Goal: Transaction & Acquisition: Purchase product/service

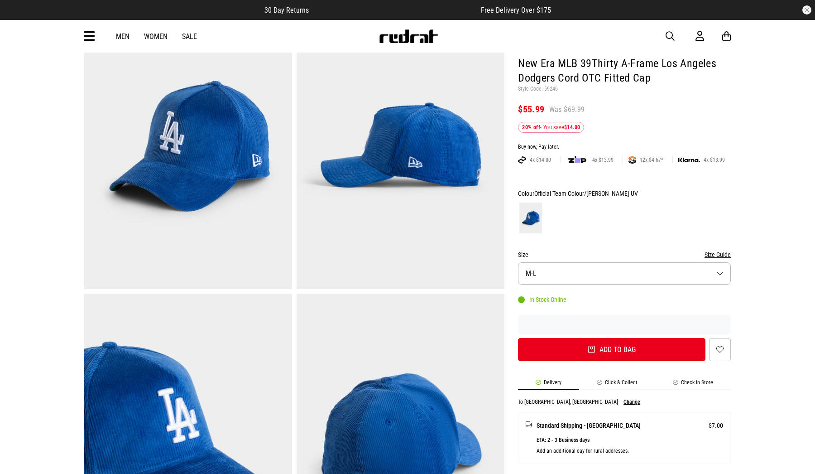
scroll to position [75, 0]
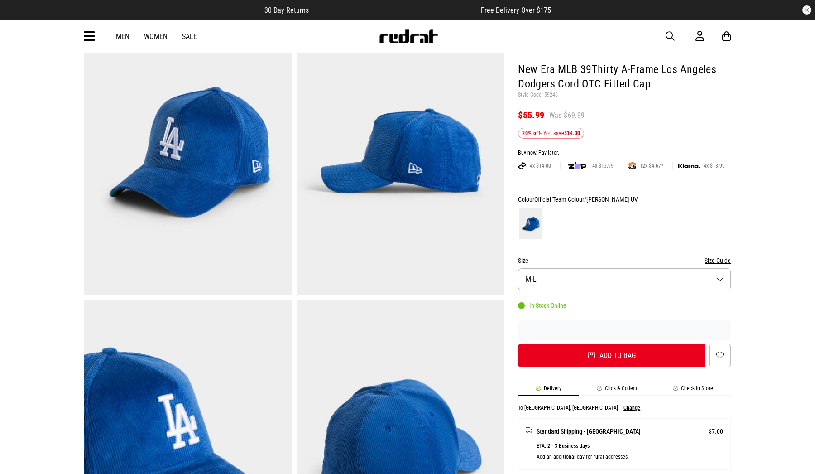
click at [584, 273] on button "Size M-L" at bounding box center [624, 279] width 213 height 22
click at [651, 245] on form "Colour Official Team Colour/[PERSON_NAME] UV Size Size Guide Size M-L M-L In st…" at bounding box center [624, 280] width 213 height 173
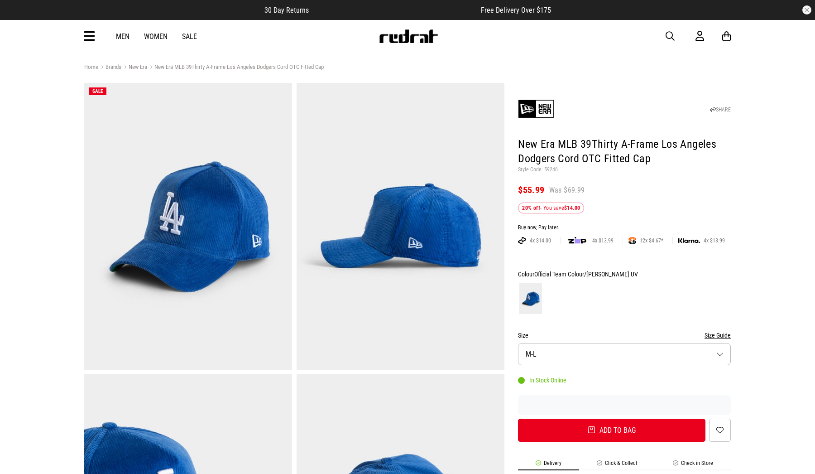
scroll to position [0, 0]
click at [593, 143] on h1 "New Era MLB 39Thirty A-Frame Los Angeles Dodgers Cord OTC Fitted Cap" at bounding box center [624, 151] width 213 height 29
copy h1 "39Thirty"
click at [665, 38] on div "Men Women Sale Sign in New Back Footwear Back Mens Back Womens Back Youth & Kid…" at bounding box center [407, 36] width 661 height 33
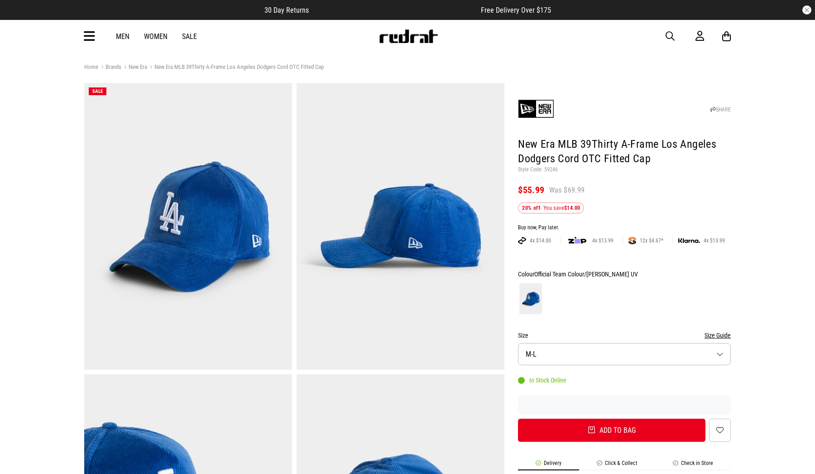
click at [667, 38] on span "button" at bounding box center [670, 36] width 9 height 11
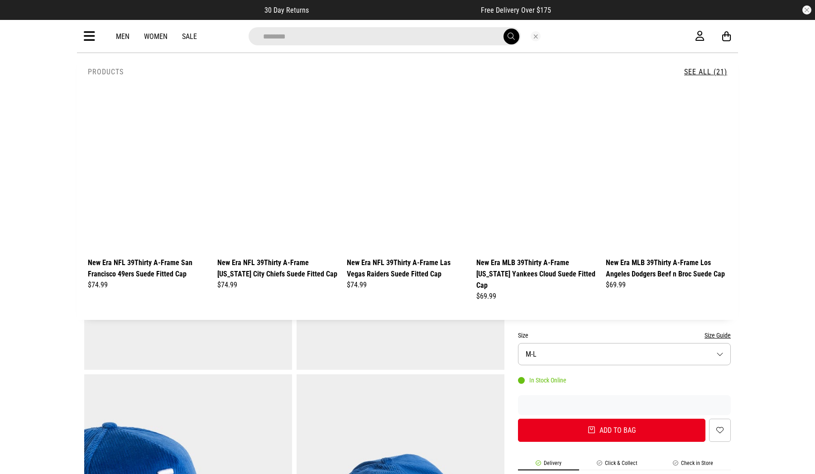
type input "********"
click at [511, 36] on button "submit" at bounding box center [511, 37] width 16 height 16
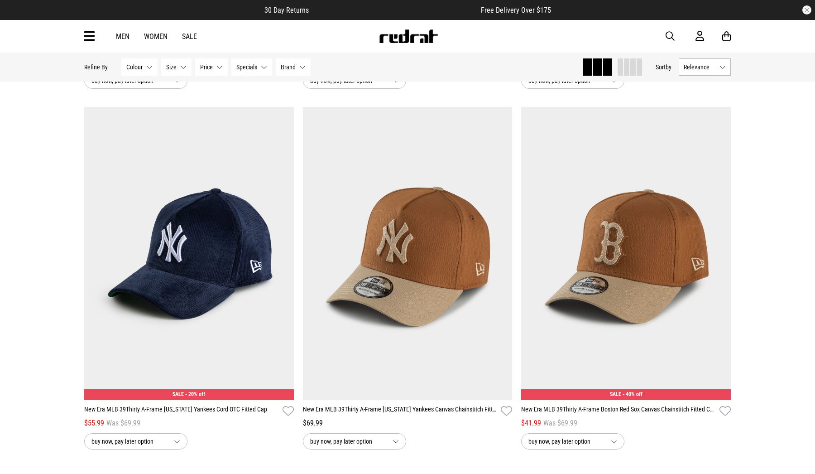
scroll to position [2208, 0]
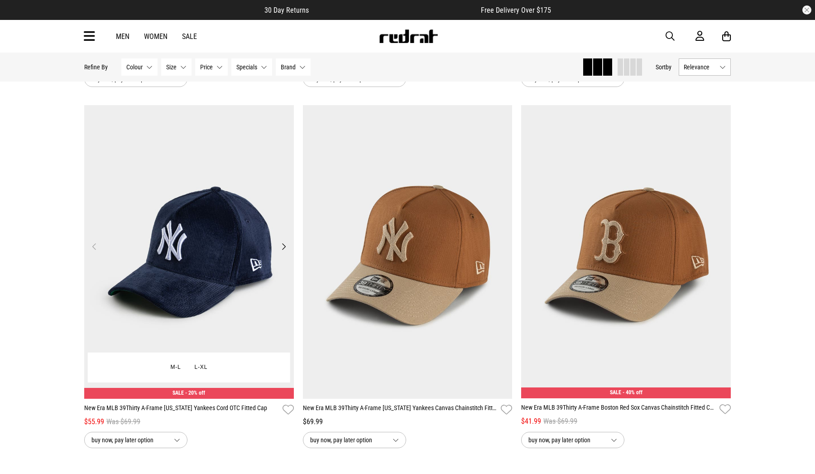
click at [232, 223] on img at bounding box center [189, 251] width 210 height 293
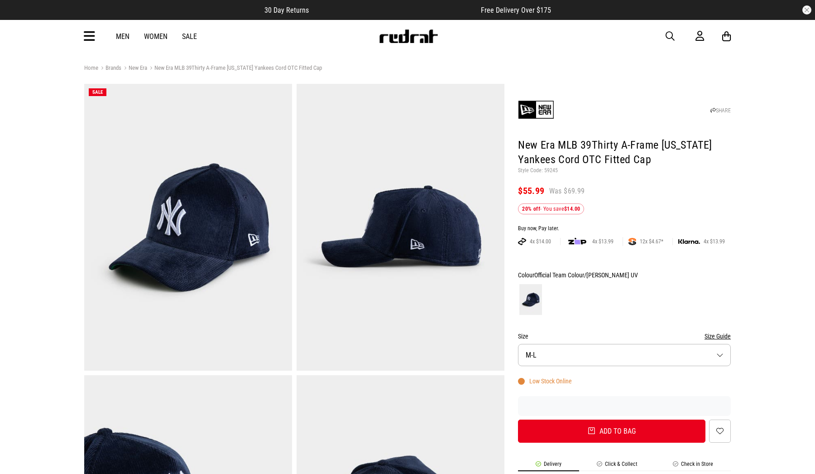
click at [544, 353] on button "Size M-L" at bounding box center [624, 355] width 213 height 22
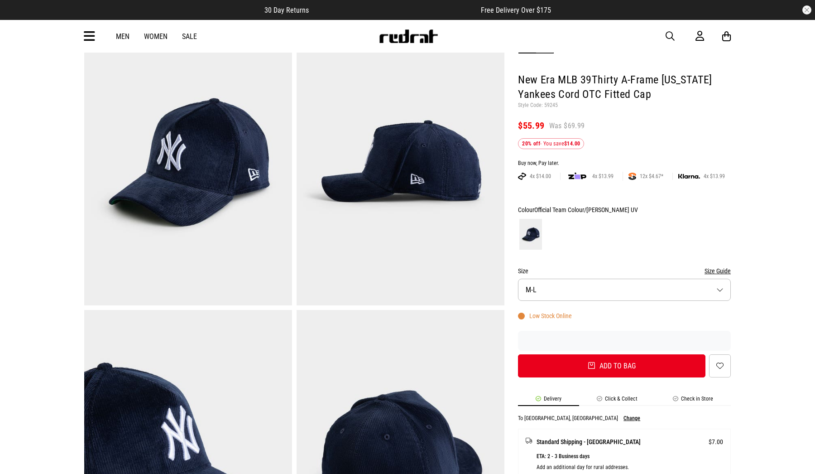
scroll to position [75, 0]
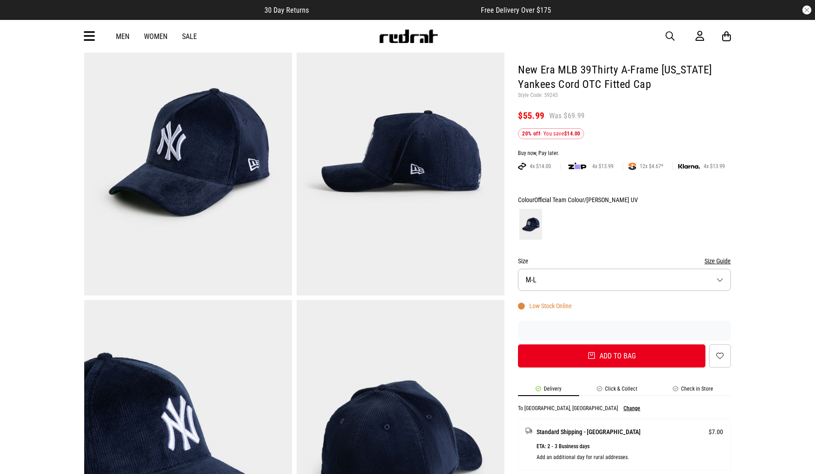
click at [209, 165] on img at bounding box center [188, 152] width 208 height 287
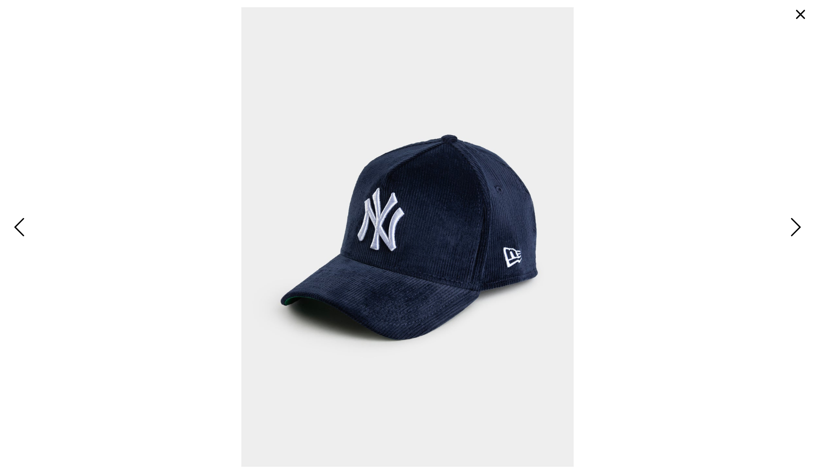
click at [791, 224] on span "Next" at bounding box center [794, 228] width 14 height 26
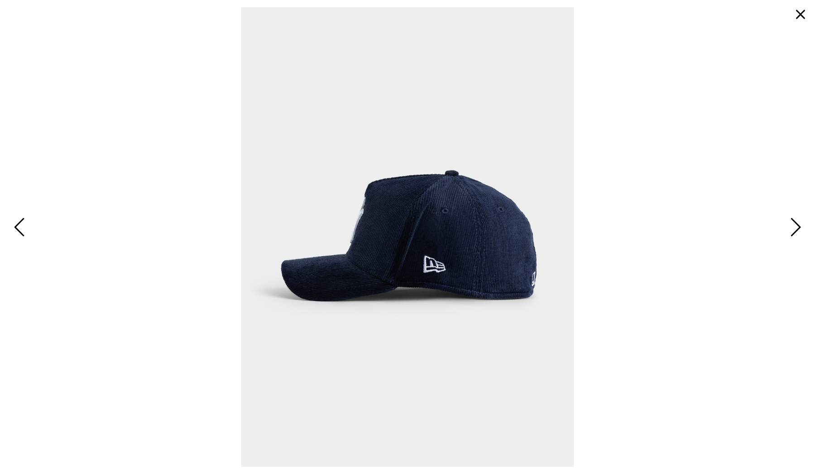
click at [791, 224] on span "Next" at bounding box center [794, 228] width 14 height 26
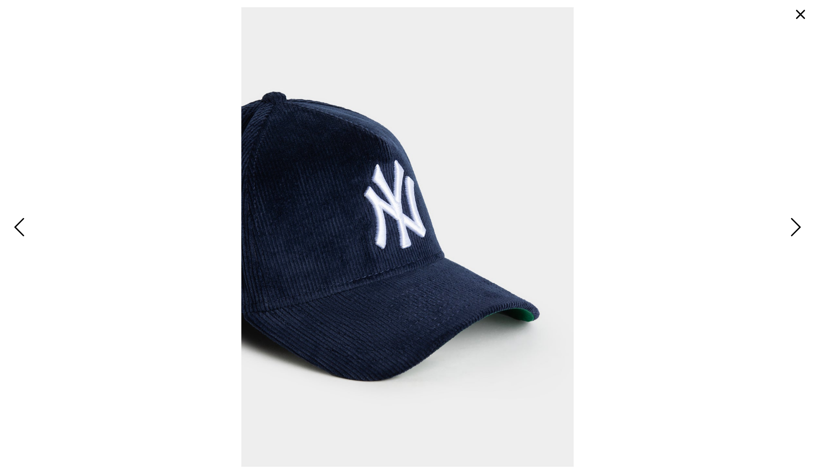
click at [791, 224] on span "Next" at bounding box center [794, 228] width 14 height 26
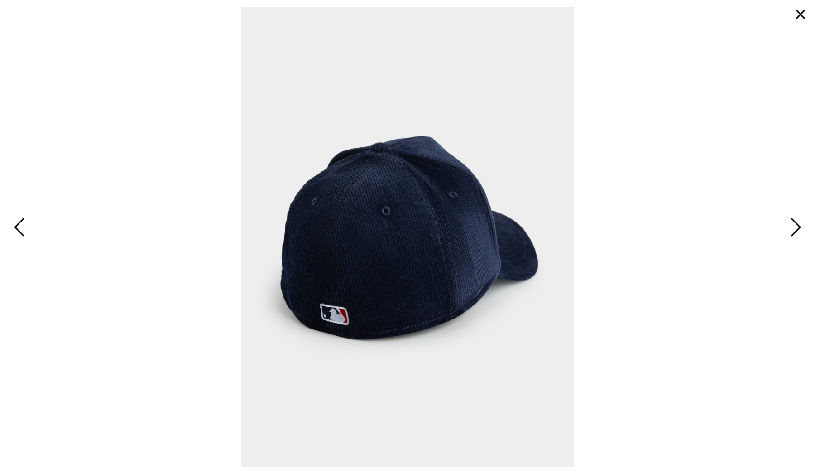
click at [801, 18] on button "button" at bounding box center [801, 15] width 22 height 22
